Goal: Transaction & Acquisition: Obtain resource

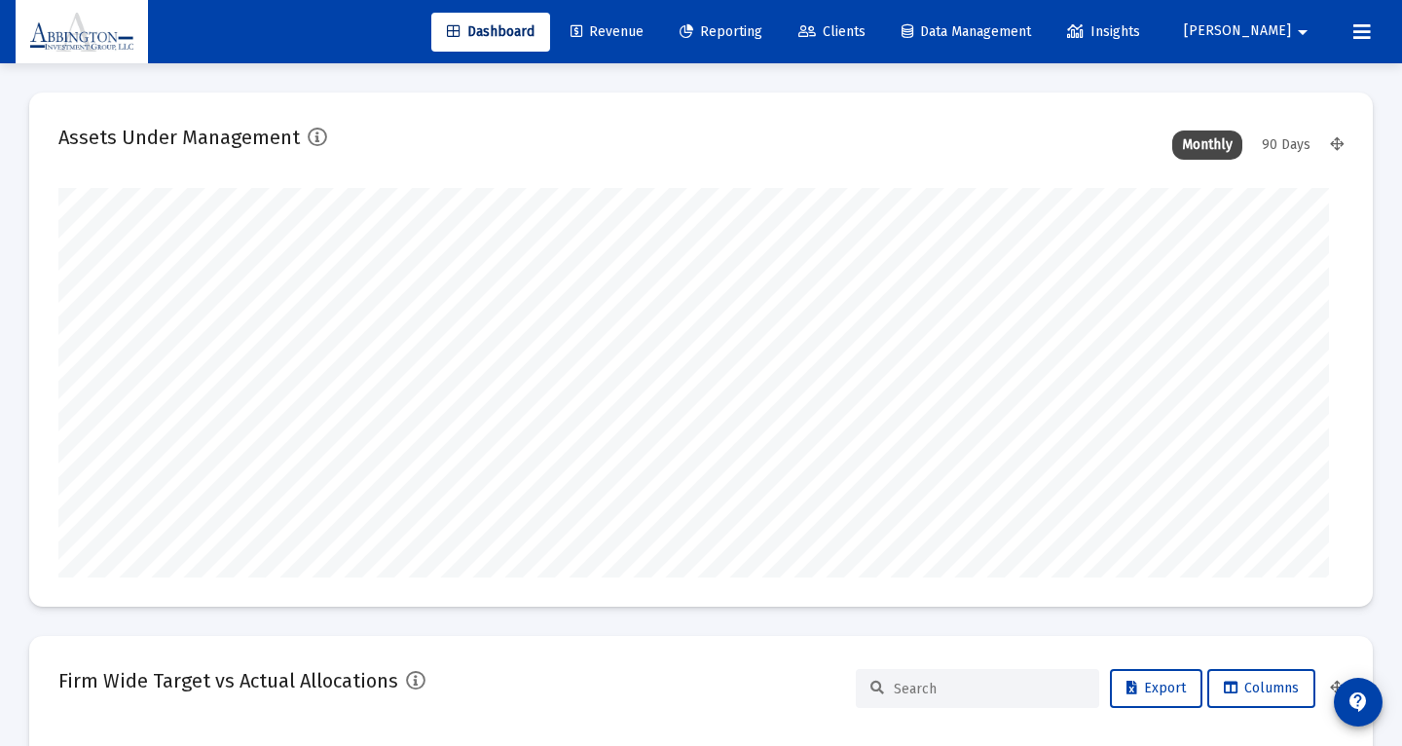
type input "[DATE]"
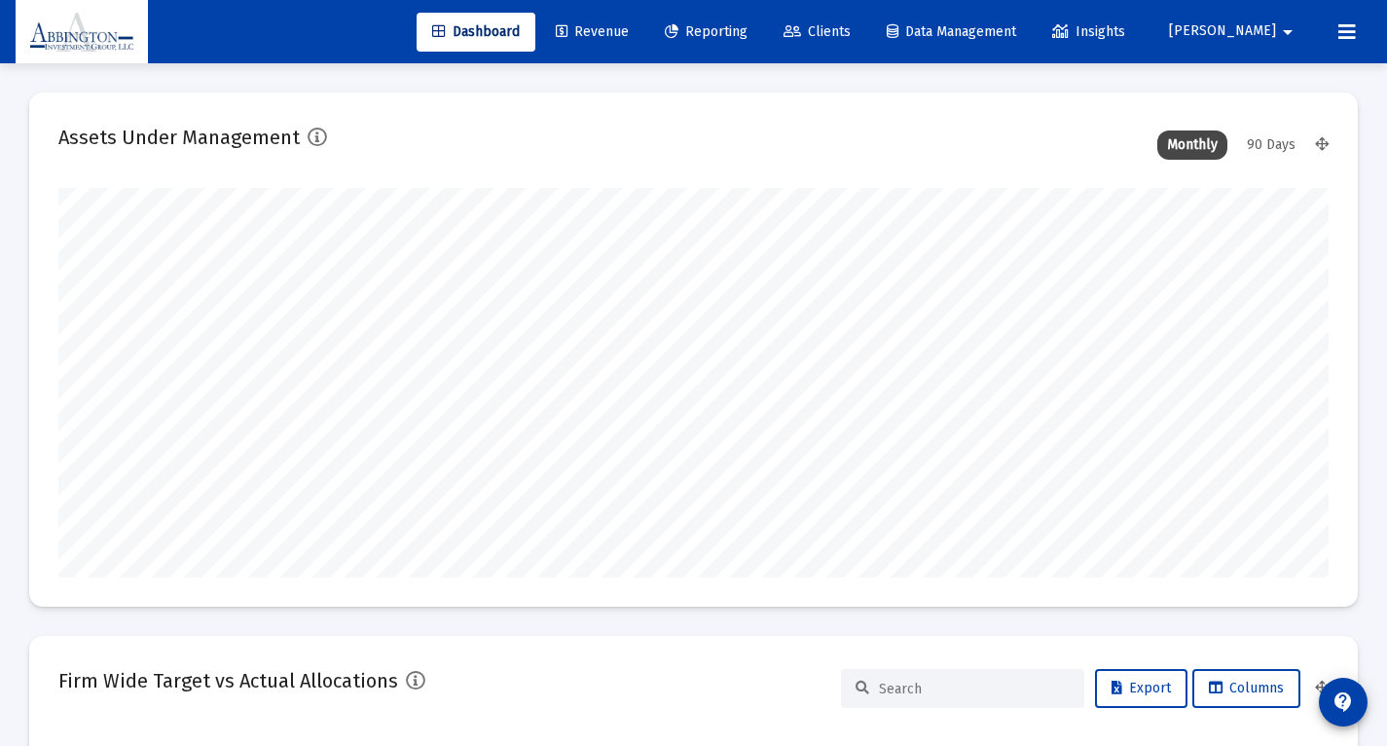
scroll to position [389, 591]
click at [748, 33] on span "Reporting" at bounding box center [706, 31] width 83 height 17
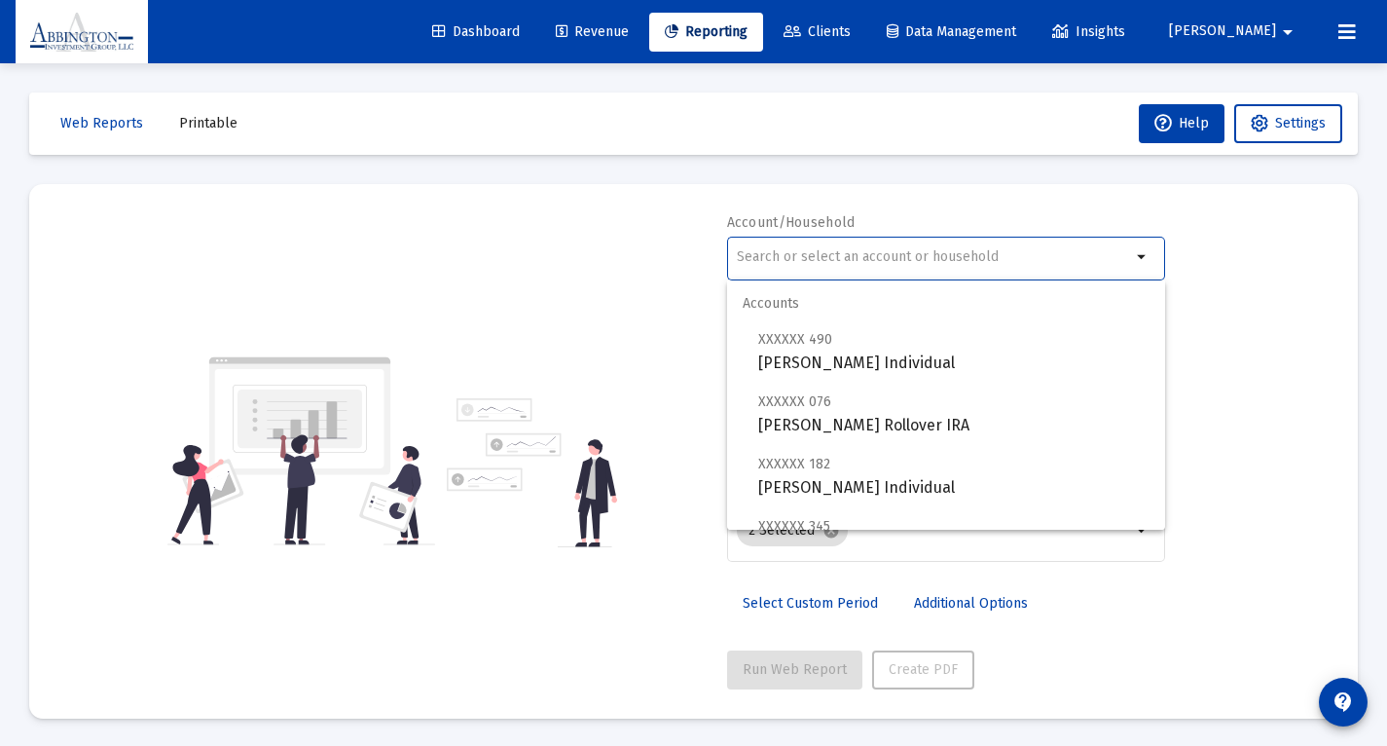
click at [752, 265] on input "text" at bounding box center [934, 257] width 394 height 16
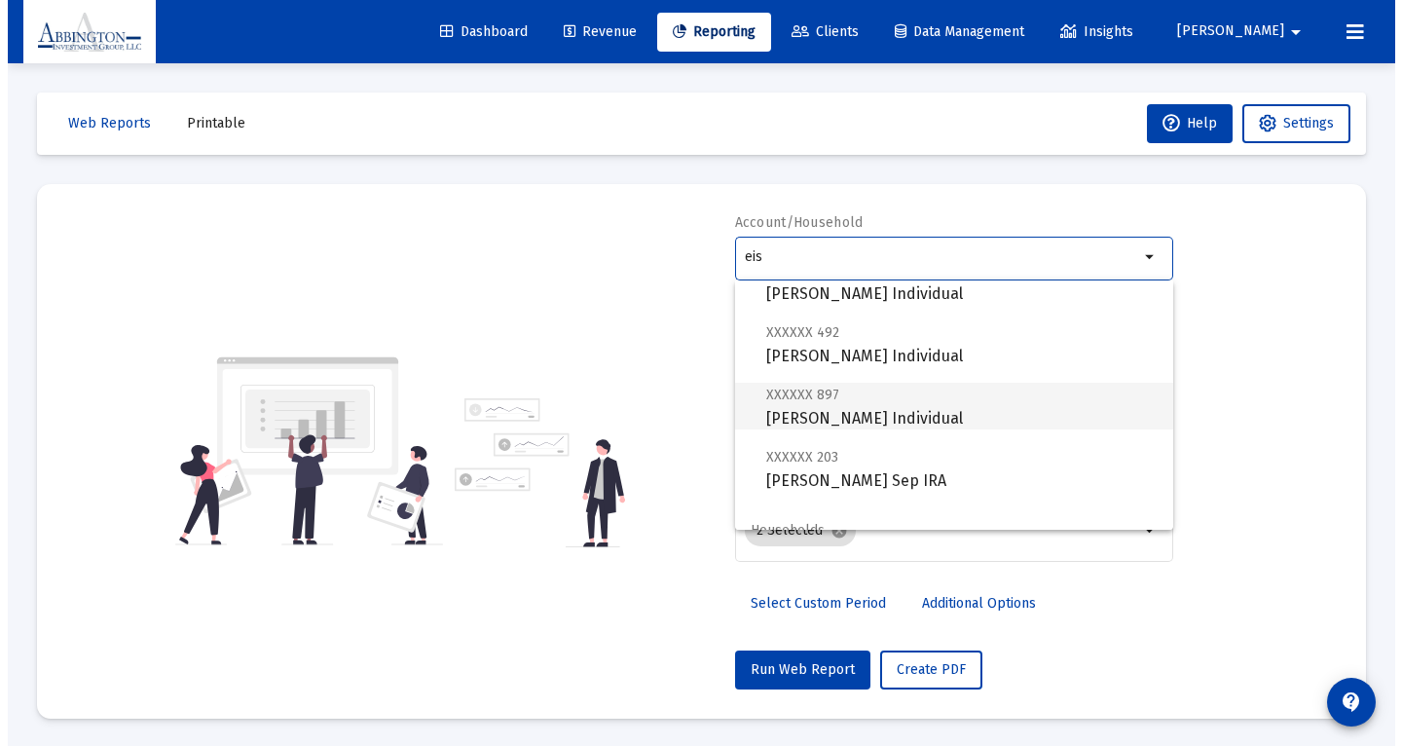
scroll to position [187, 0]
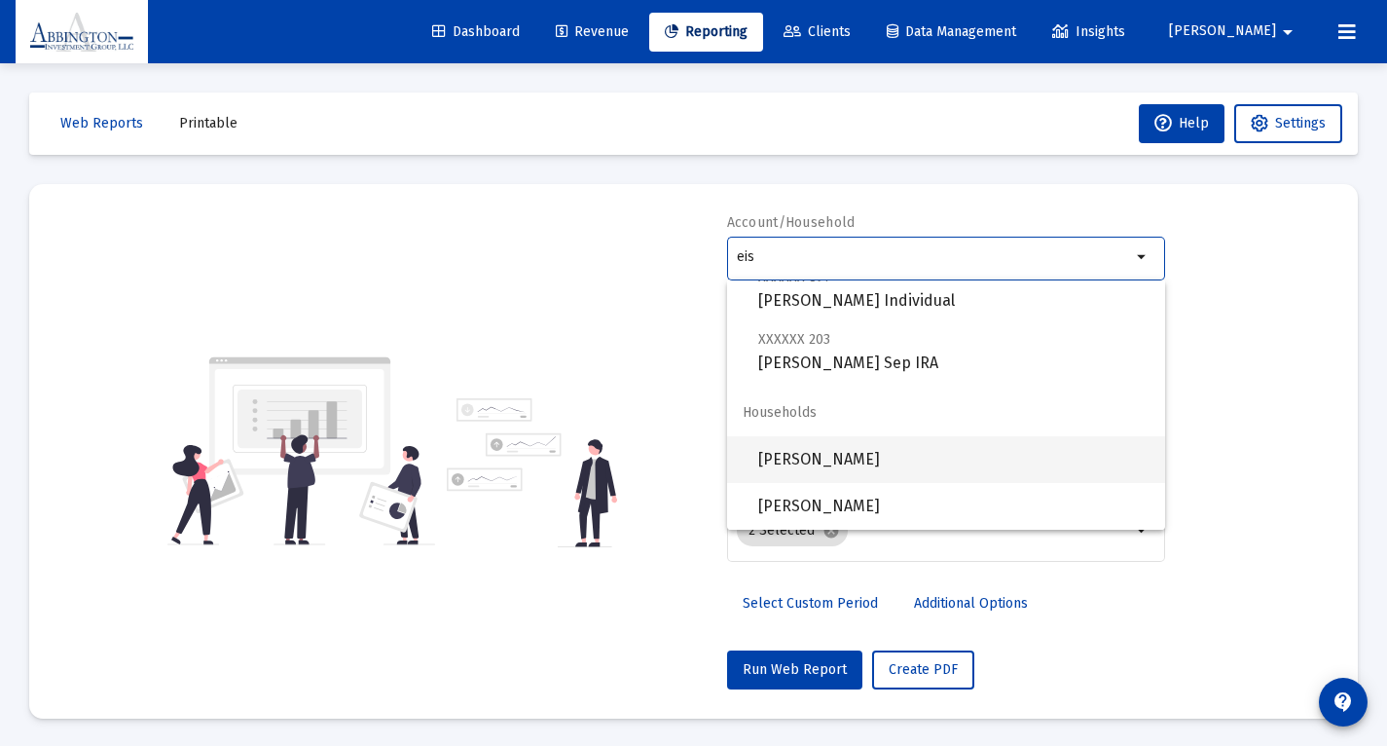
click at [801, 459] on span "[PERSON_NAME]" at bounding box center [953, 459] width 391 height 47
type input "[PERSON_NAME]"
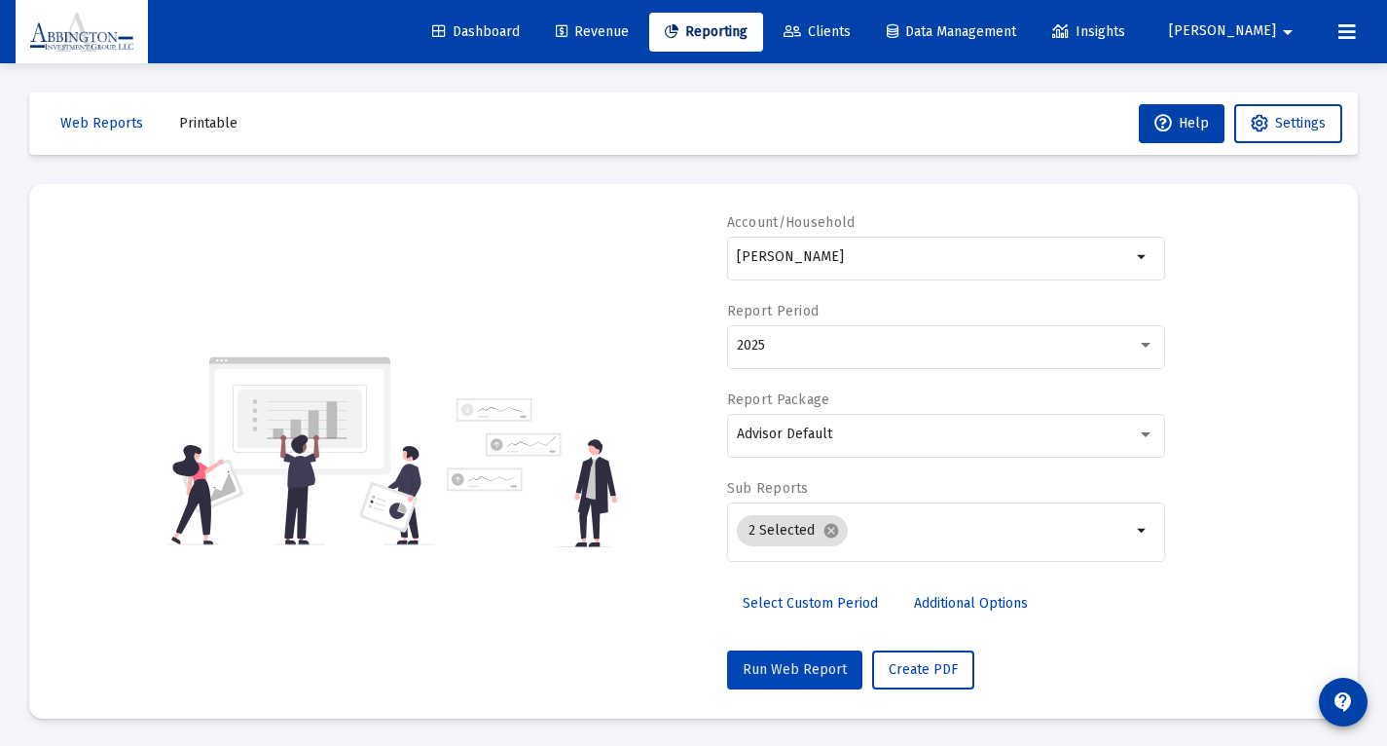
click at [797, 678] on span "Run Web Report" at bounding box center [795, 669] width 104 height 17
click at [911, 678] on span "Push to PDF" at bounding box center [927, 669] width 76 height 17
click at [209, 126] on span "Printable" at bounding box center [208, 123] width 58 height 17
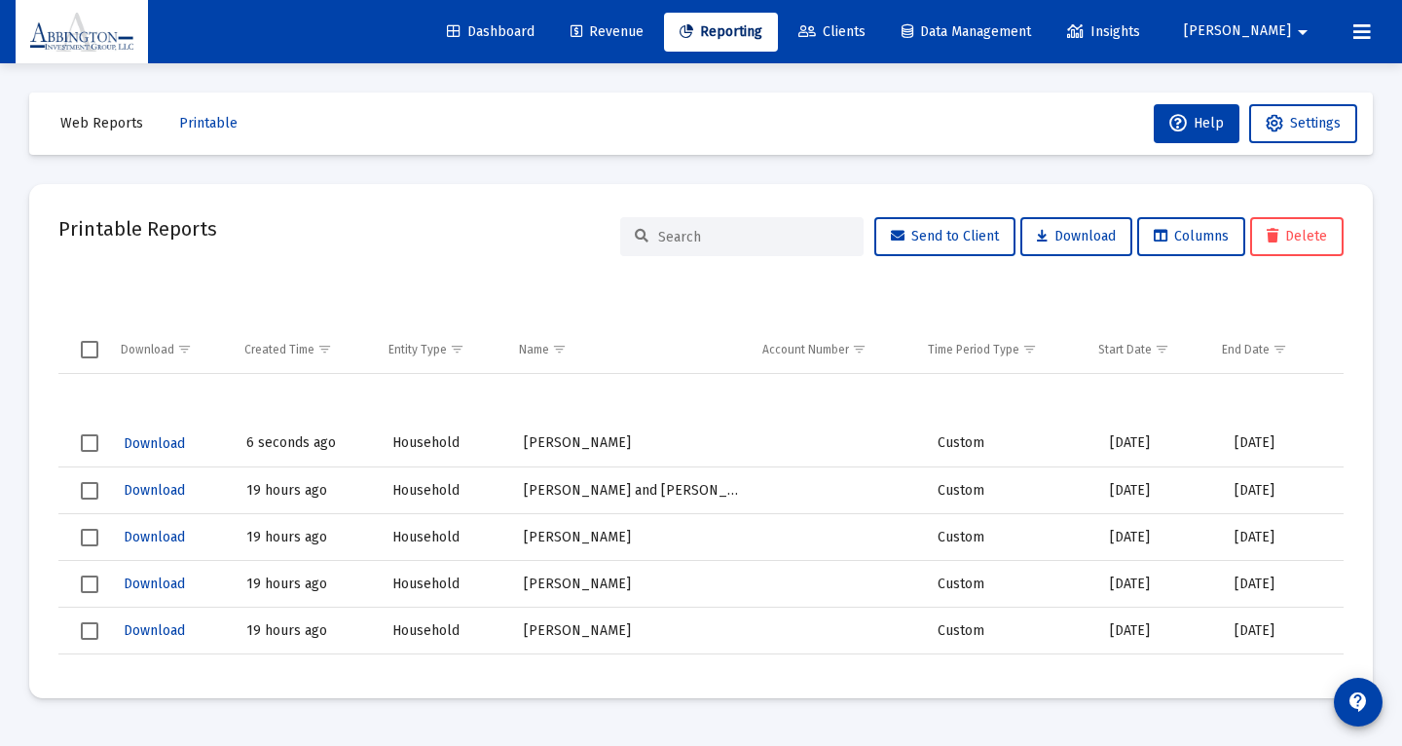
click at [147, 446] on span "Download" at bounding box center [154, 443] width 61 height 17
